Goal: Information Seeking & Learning: Learn about a topic

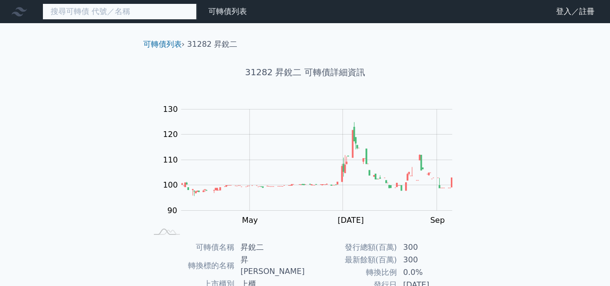
click at [78, 12] on input at bounding box center [119, 11] width 154 height 16
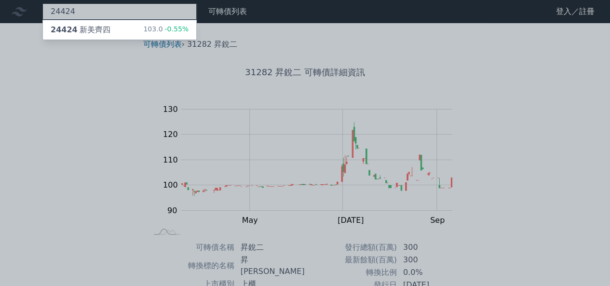
type input "24424"
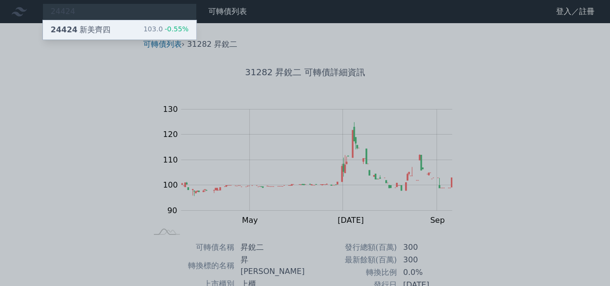
click at [74, 30] on div "24424 新美齊四" at bounding box center [81, 30] width 60 height 12
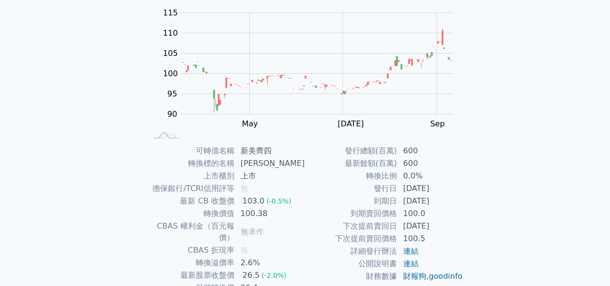
scroll to position [160, 0]
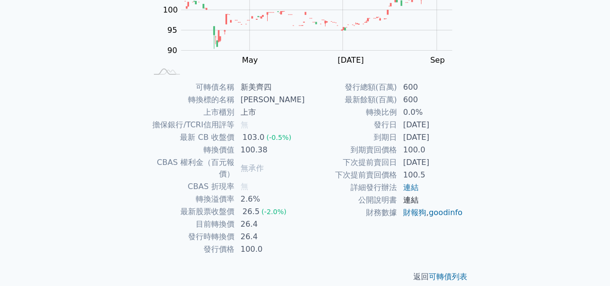
click at [411, 196] on link "連結" at bounding box center [410, 199] width 15 height 9
click at [417, 210] on link "財報狗" at bounding box center [414, 212] width 23 height 9
click at [424, 214] on link "財報狗" at bounding box center [414, 212] width 23 height 9
click at [432, 217] on link "goodinfo" at bounding box center [446, 212] width 34 height 9
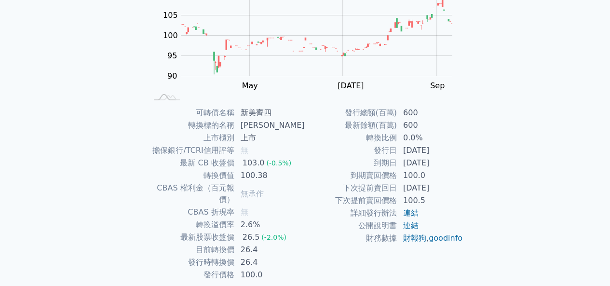
scroll to position [0, 0]
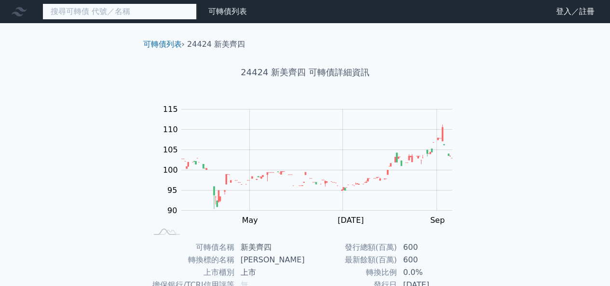
click at [111, 12] on input at bounding box center [119, 11] width 154 height 16
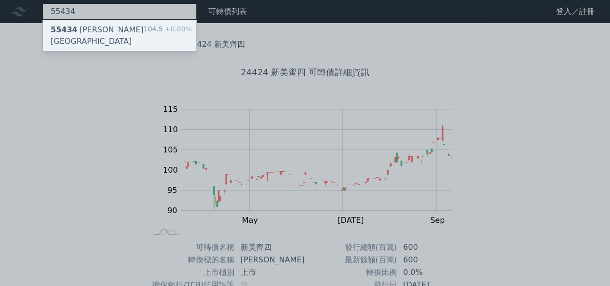
type input "55434"
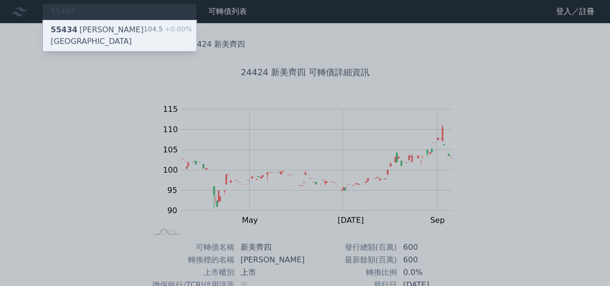
click at [103, 25] on div "55434 [PERSON_NAME][GEOGRAPHIC_DATA]" at bounding box center [97, 35] width 93 height 23
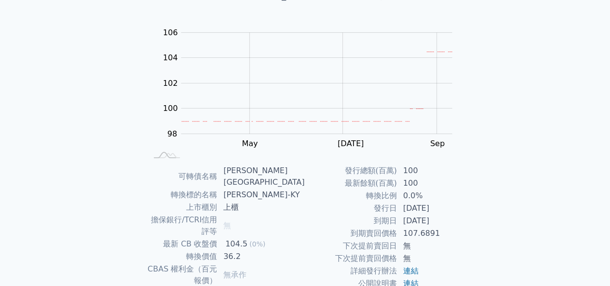
scroll to position [104, 0]
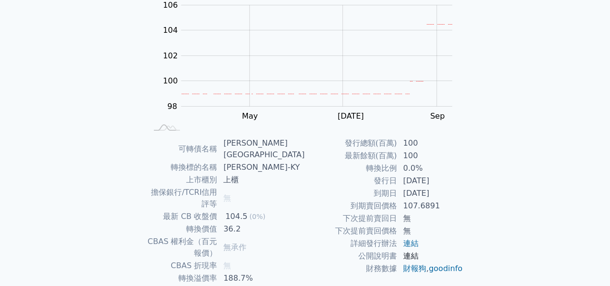
click at [413, 253] on link "連結" at bounding box center [410, 255] width 15 height 9
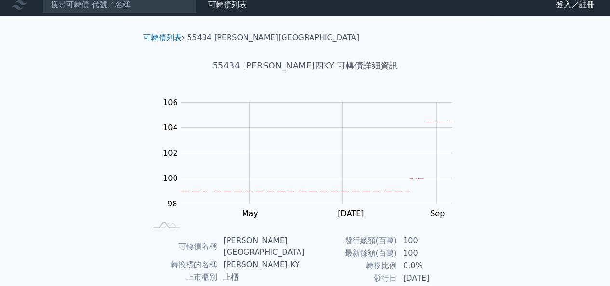
scroll to position [0, 0]
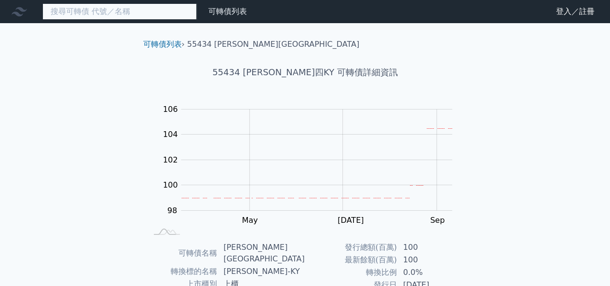
click at [104, 17] on input at bounding box center [119, 11] width 154 height 16
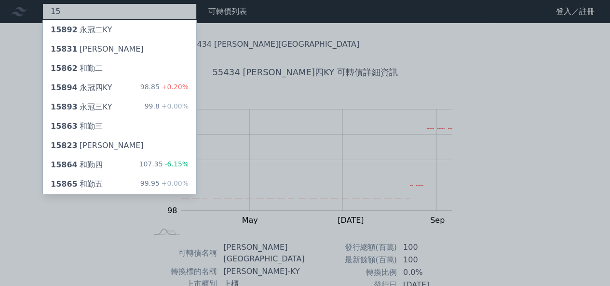
type input "1"
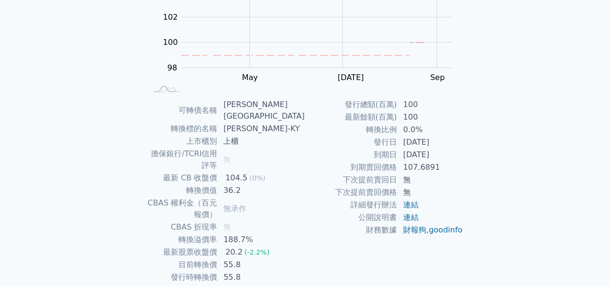
scroll to position [149, 0]
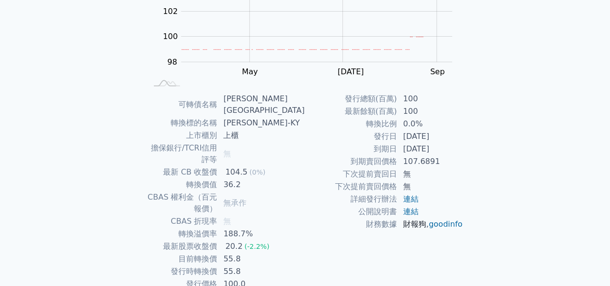
click at [414, 225] on link "財報狗" at bounding box center [414, 223] width 23 height 9
click at [429, 229] on link "goodinfo" at bounding box center [446, 223] width 34 height 9
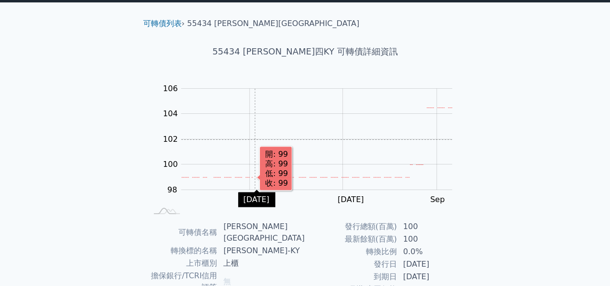
scroll to position [0, 0]
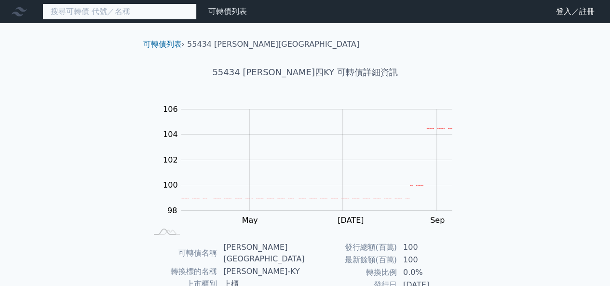
click at [107, 17] on input at bounding box center [119, 11] width 154 height 16
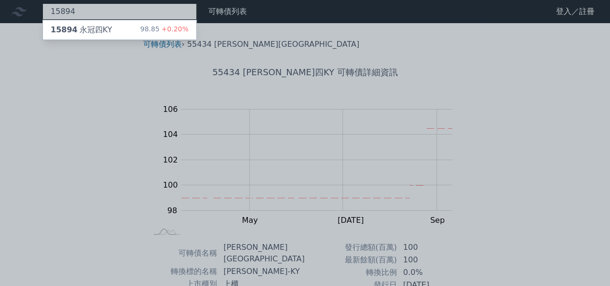
type input "15894"
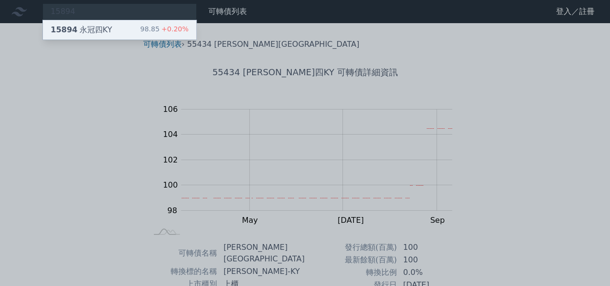
click at [95, 23] on div "15894 永冠四KY 98.85 +0.20%" at bounding box center [119, 29] width 153 height 19
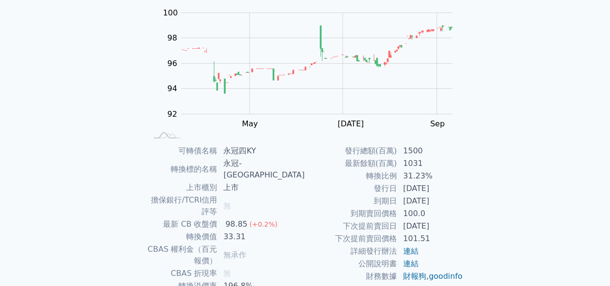
scroll to position [160, 0]
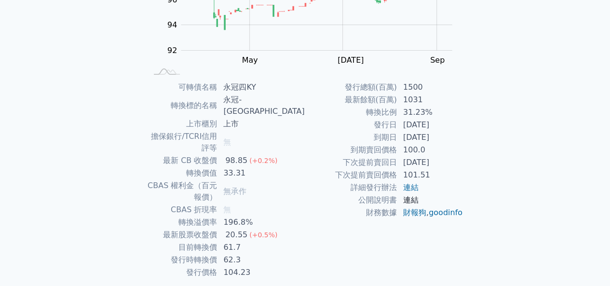
click at [410, 201] on link "連結" at bounding box center [410, 199] width 15 height 9
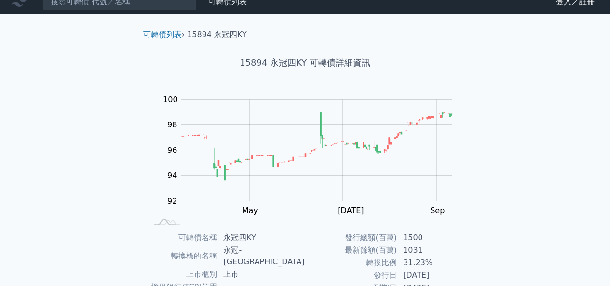
scroll to position [0, 0]
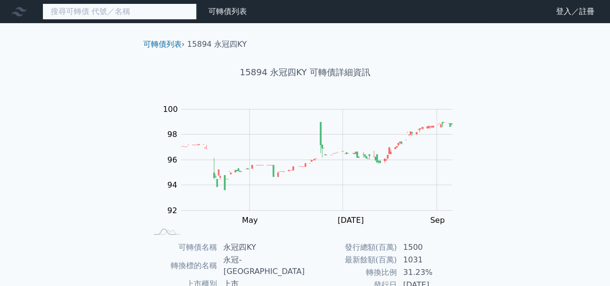
click at [73, 14] on input at bounding box center [119, 11] width 154 height 16
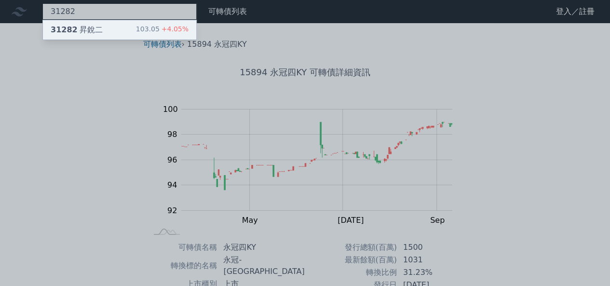
type input "31282"
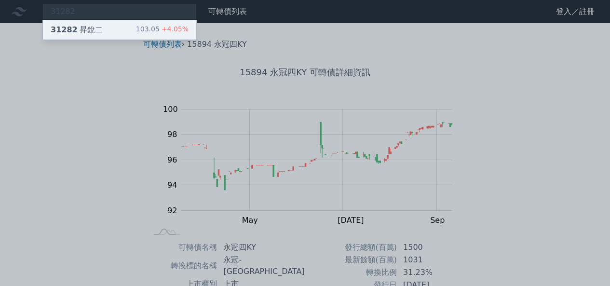
click at [78, 29] on div "31282 昇銳二" at bounding box center [77, 30] width 52 height 12
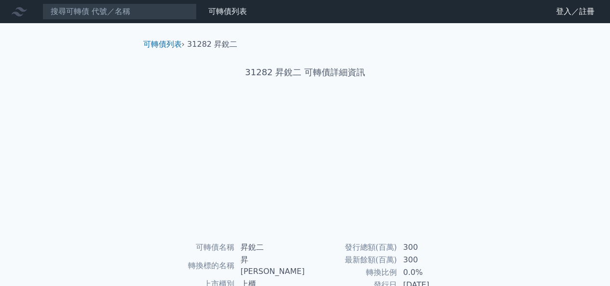
scroll to position [96, 0]
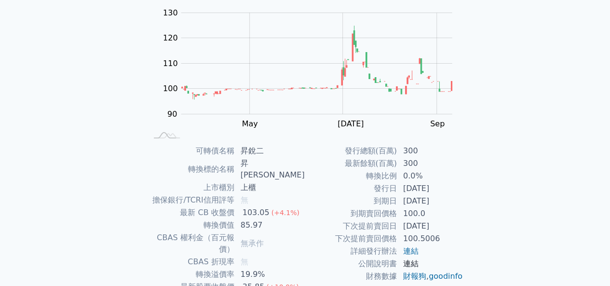
click at [412, 268] on link "連結" at bounding box center [410, 263] width 15 height 9
